Goal: Task Accomplishment & Management: Manage account settings

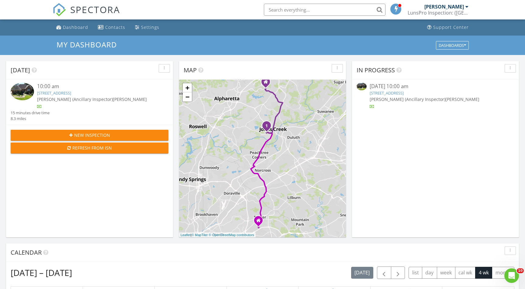
click at [71, 92] on link "9435 Clublands Dr, Alpharetta, GA 30022" at bounding box center [54, 92] width 34 height 5
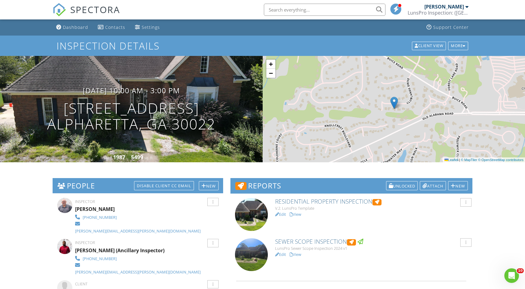
click at [282, 215] on link "Edit" at bounding box center [280, 214] width 11 height 5
